Goal: Task Accomplishment & Management: Use online tool/utility

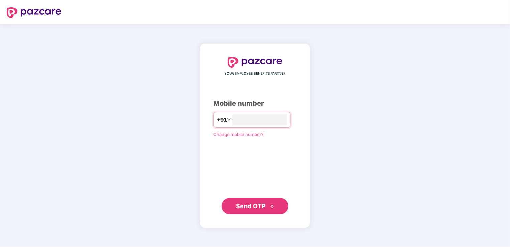
type input "**********"
click at [257, 205] on span "Send OTP" at bounding box center [251, 205] width 30 height 7
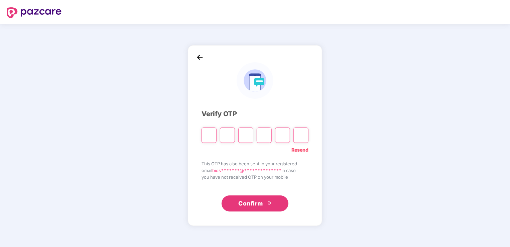
type input "*"
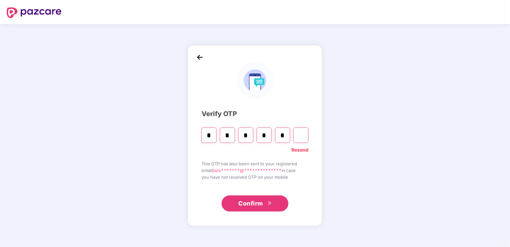
type input "*"
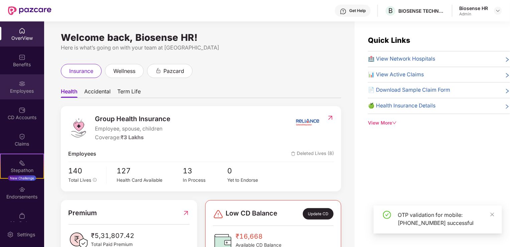
click at [18, 92] on div "Employees" at bounding box center [22, 91] width 44 height 7
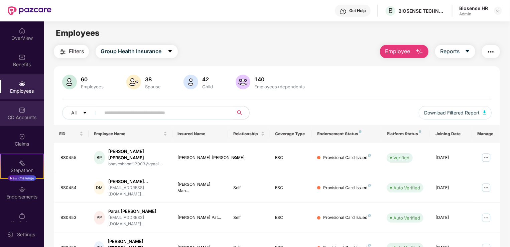
click at [24, 110] on img at bounding box center [22, 110] width 7 height 7
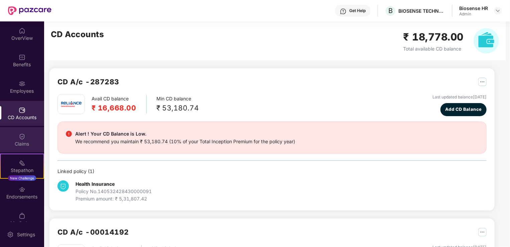
click at [34, 139] on div "Claims" at bounding box center [22, 139] width 44 height 25
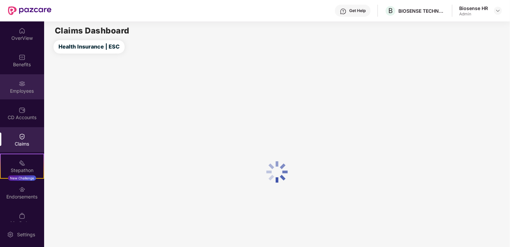
click at [20, 88] on div "Employees" at bounding box center [22, 91] width 44 height 7
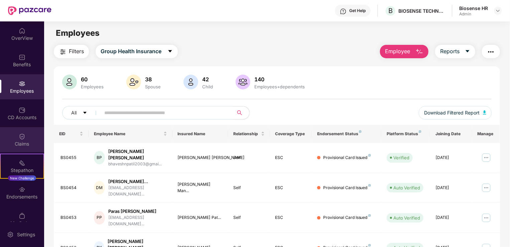
click at [13, 142] on div "Claims" at bounding box center [22, 143] width 44 height 7
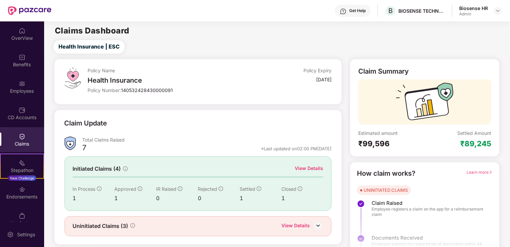
scroll to position [15, 0]
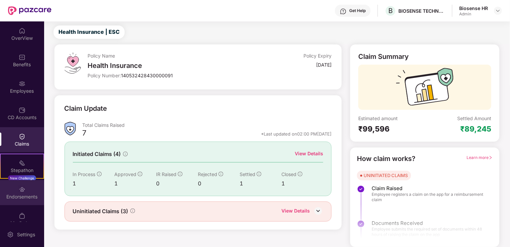
click at [24, 196] on div "Endorsements" at bounding box center [22, 196] width 44 height 7
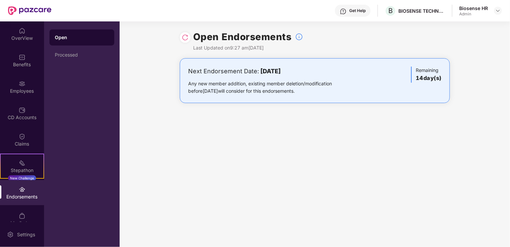
scroll to position [11, 0]
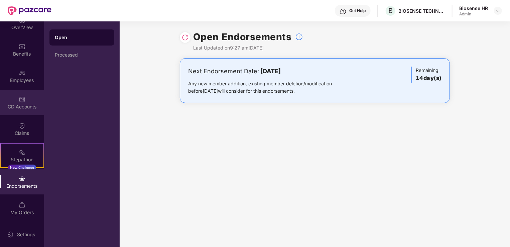
click at [32, 101] on div "CD Accounts" at bounding box center [22, 102] width 44 height 25
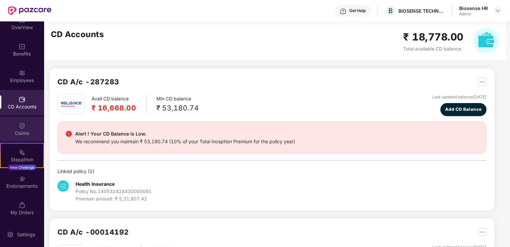
click at [23, 119] on div "Claims" at bounding box center [22, 128] width 44 height 25
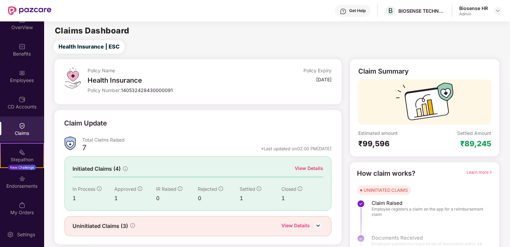
scroll to position [0, 0]
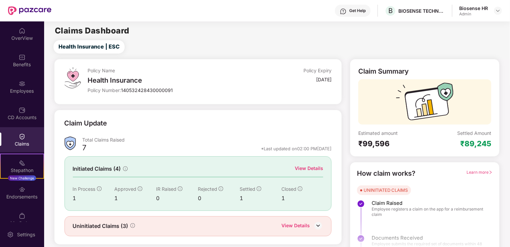
click at [23, 119] on div "CD Accounts" at bounding box center [22, 117] width 44 height 7
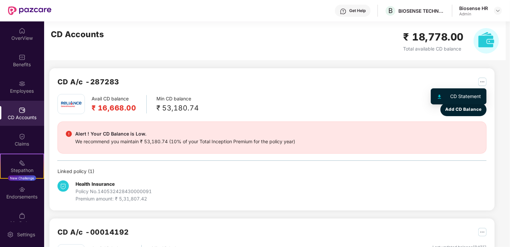
click at [482, 78] on img "button" at bounding box center [482, 82] width 8 height 8
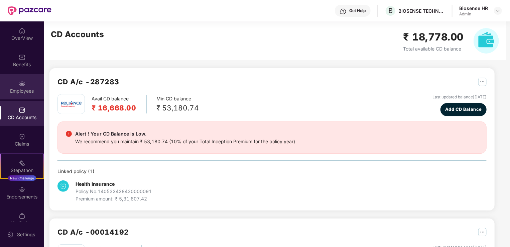
click at [20, 88] on div "Employees" at bounding box center [22, 91] width 44 height 7
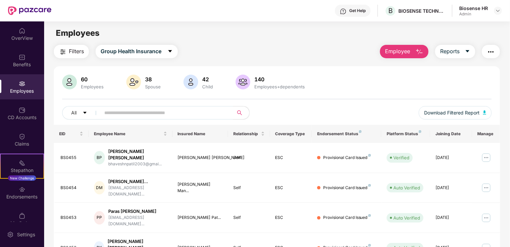
click at [491, 50] on img "button" at bounding box center [491, 52] width 8 height 8
click at [469, 48] on button "Reports" at bounding box center [455, 51] width 40 height 13
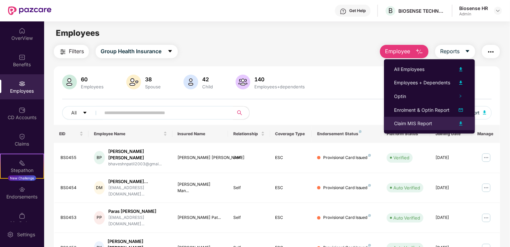
click at [465, 125] on img at bounding box center [461, 123] width 8 height 8
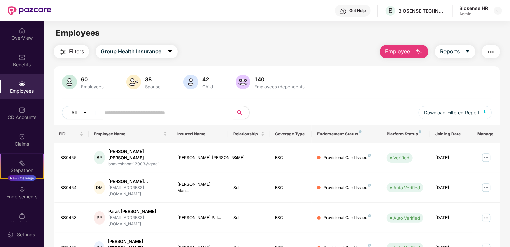
click at [277, 55] on div "Filters Group Health Insurance Employee Reports" at bounding box center [277, 51] width 446 height 13
click at [327, 112] on div "All Download Filtered Report" at bounding box center [276, 115] width 429 height 19
click at [328, 76] on div "60 Employees 38 Spouse 42 Child 140 Employees+dependents" at bounding box center [276, 83] width 429 height 16
click at [18, 42] on div "OverView" at bounding box center [22, 33] width 44 height 25
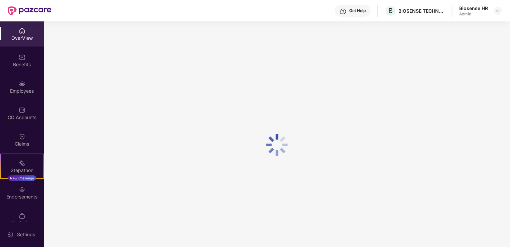
click at [350, 9] on div "Get Help" at bounding box center [357, 10] width 16 height 5
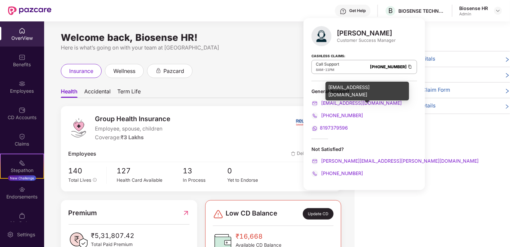
drag, startPoint x: 364, startPoint y: 104, endPoint x: 387, endPoint y: 93, distance: 25.4
click at [387, 93] on div "General Support" at bounding box center [364, 91] width 106 height 6
drag, startPoint x: 377, startPoint y: 87, endPoint x: 325, endPoint y: 87, distance: 51.5
click at [325, 87] on div "support@pazcare.com" at bounding box center [367, 91] width 84 height 19
copy div "support@pazcare.com"
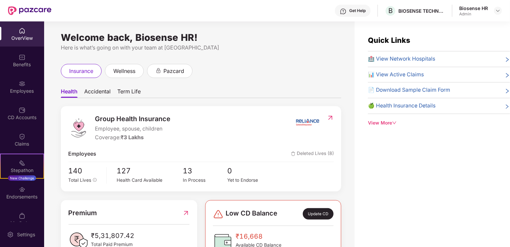
click at [464, 159] on div "Quick Links 🏥 View Network Hospitals 📊 View Active Claims 📄 Download Sample Cla…" at bounding box center [432, 144] width 155 height 247
